Goal: Use online tool/utility: Utilize a website feature to perform a specific function

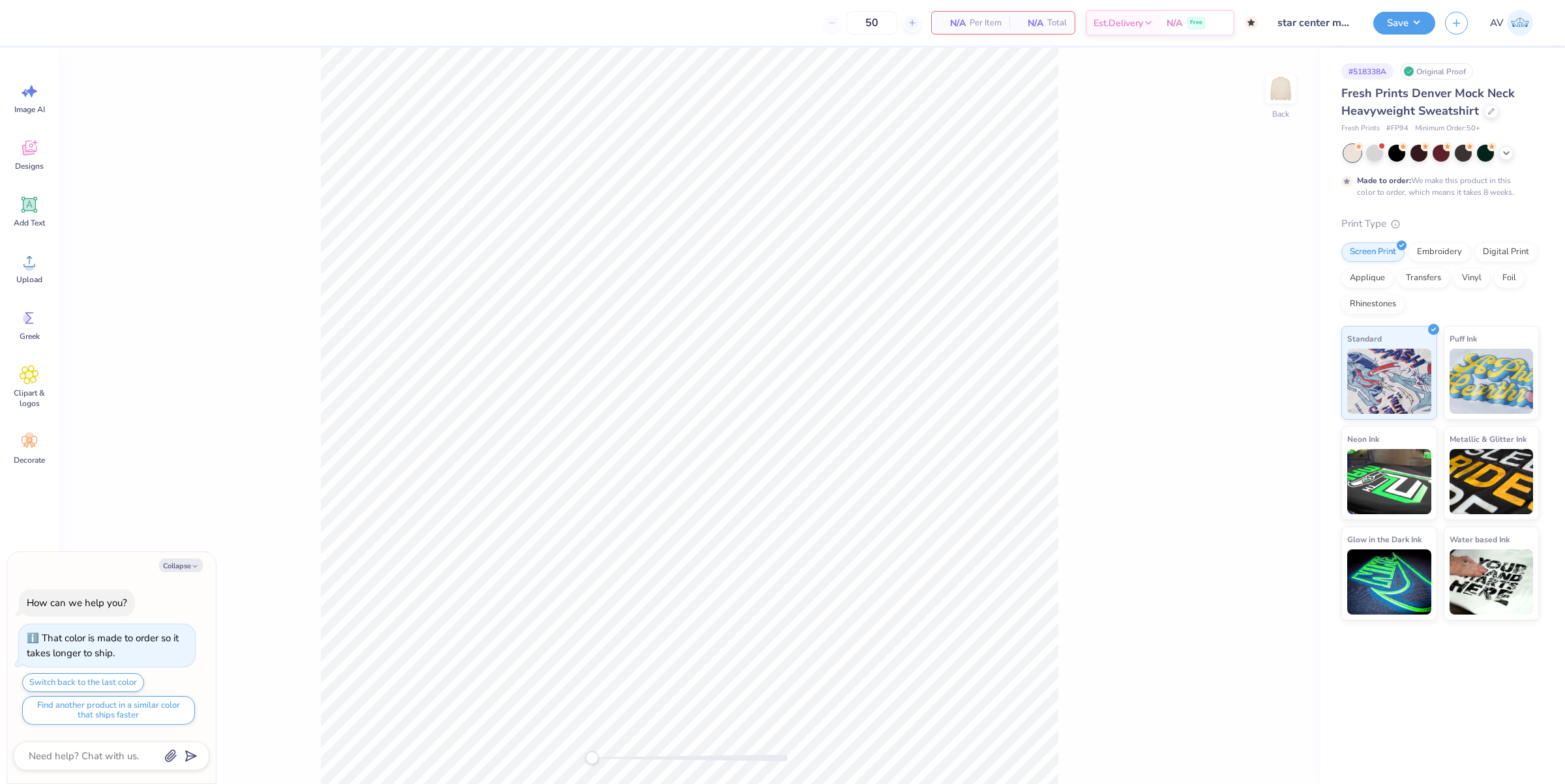
type textarea "x"
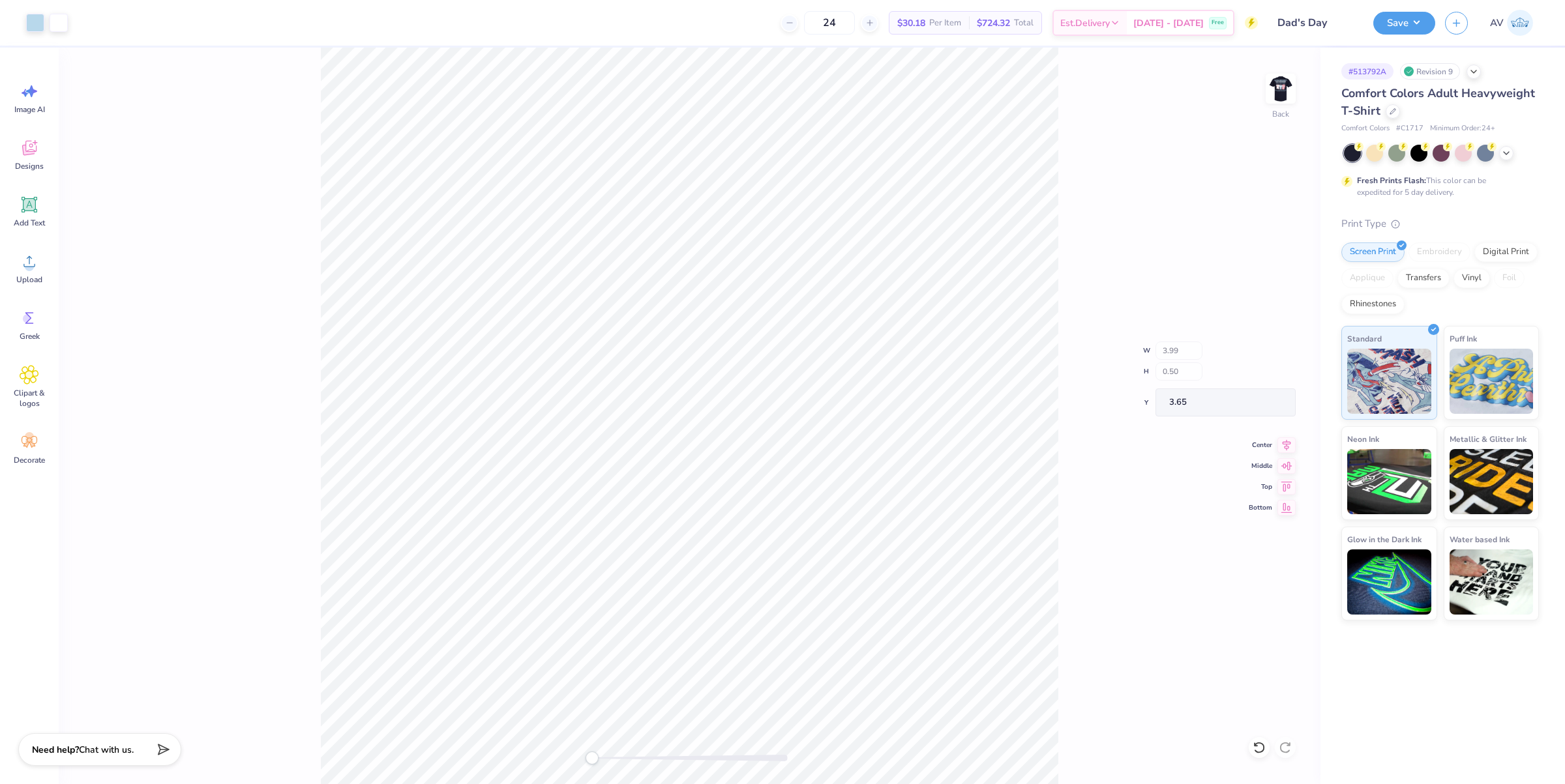
type input "0.46"
type input "3.78"
type input "0.33"
type input "0.36"
type input "3.92"
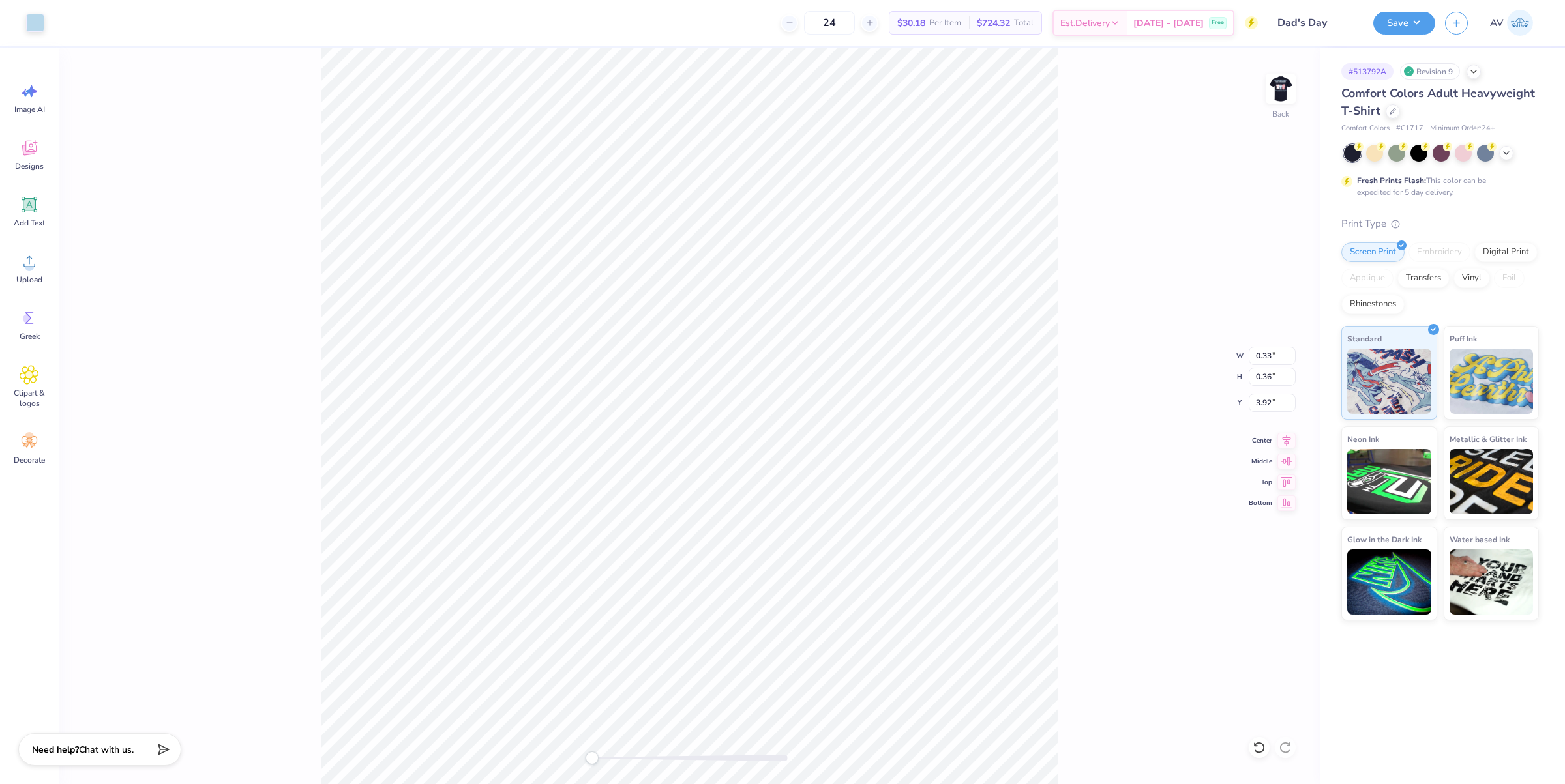
type input "0.30"
type input "0.32"
type input "3.96"
click at [1285, 87] on img at bounding box center [1281, 88] width 52 height 52
type input "1.38"
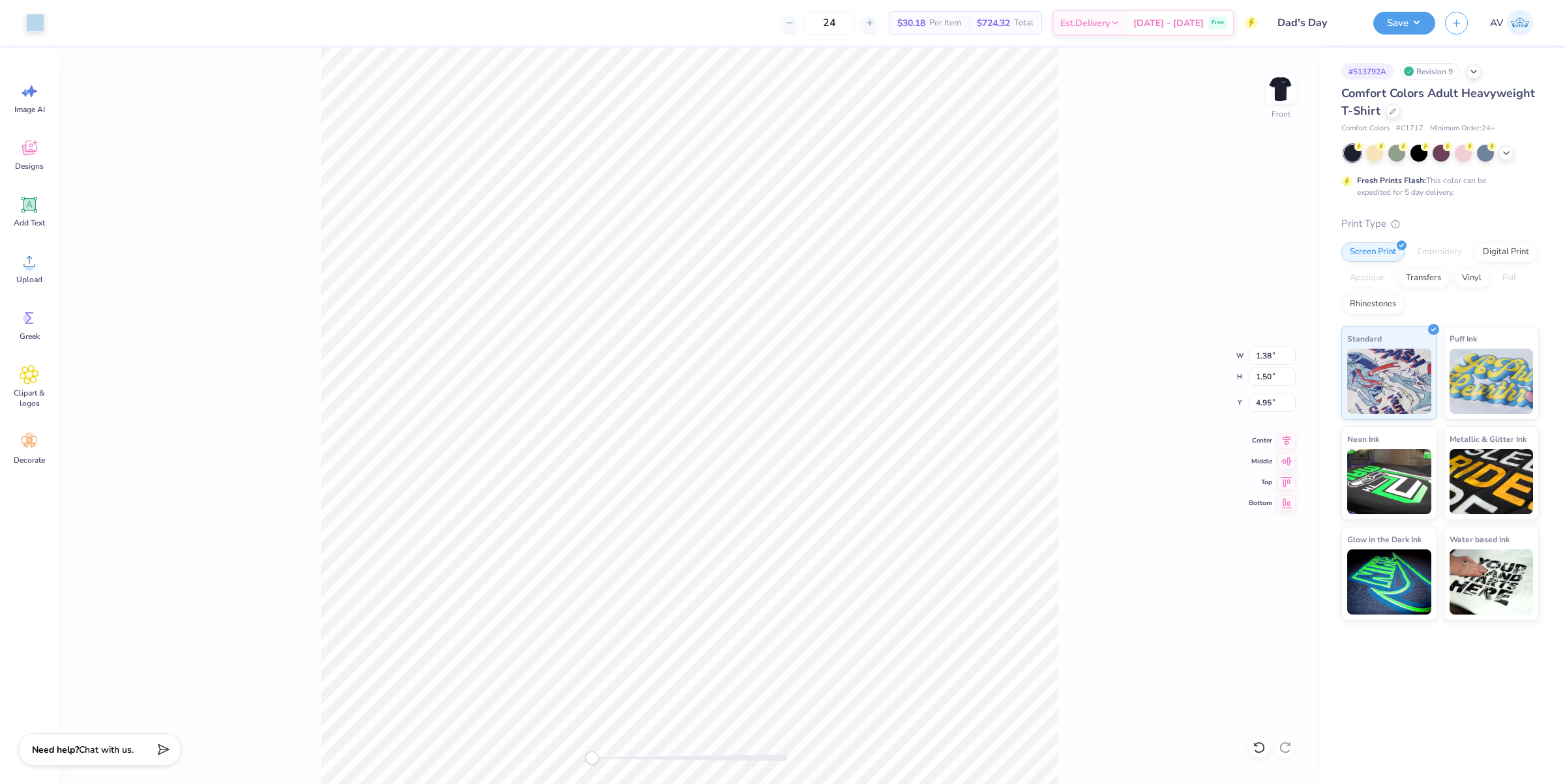
type input "1.50"
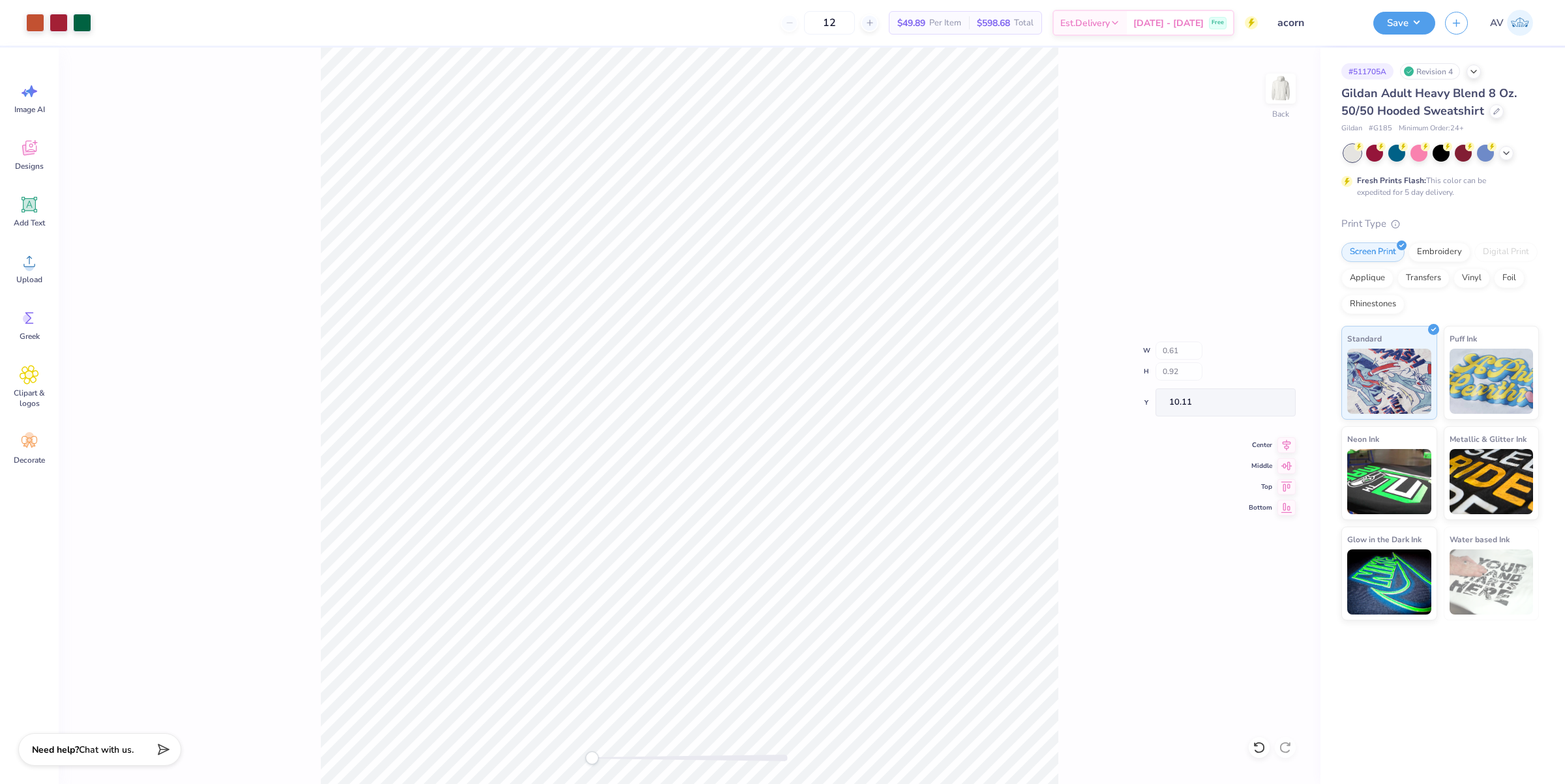
type input "0.61"
type input "0.92"
type input "10.11"
